Goal: Go to known website: Access a specific website the user already knows

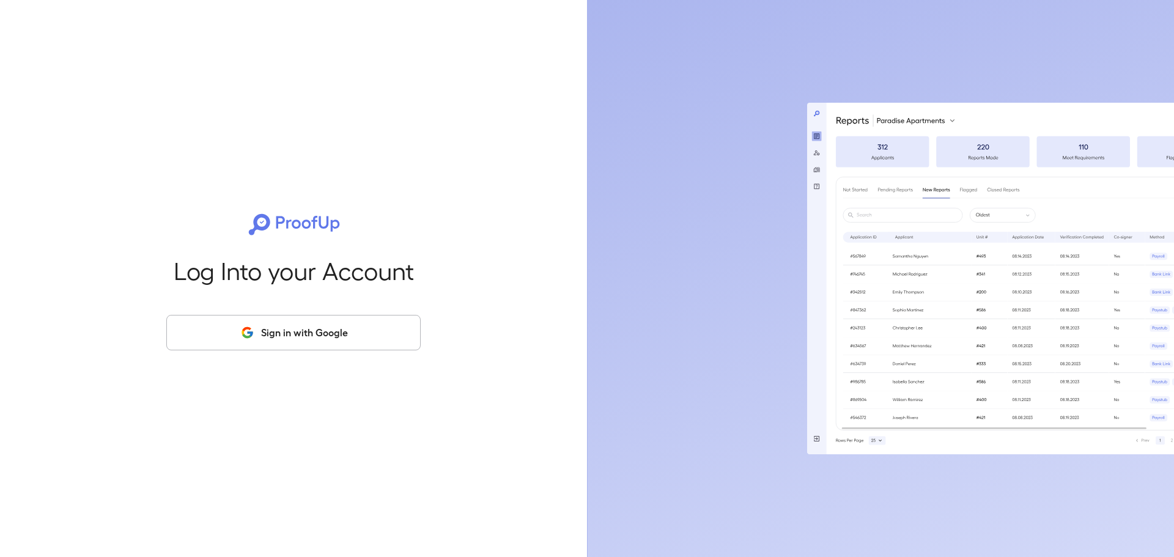
click at [311, 327] on button "Sign in with Google" at bounding box center [293, 332] width 254 height 35
